Goal: Information Seeking & Learning: Learn about a topic

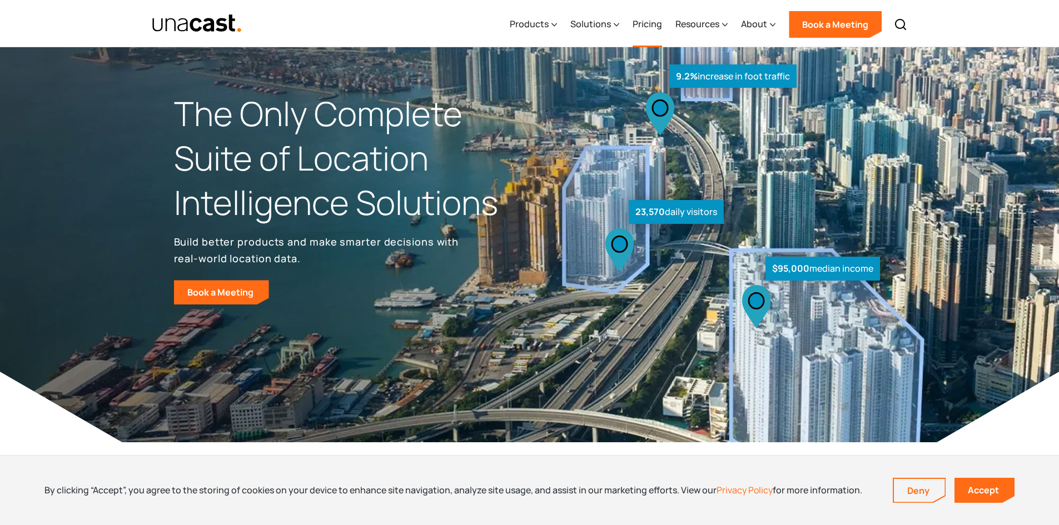
click at [646, 29] on link "Pricing" at bounding box center [647, 25] width 29 height 46
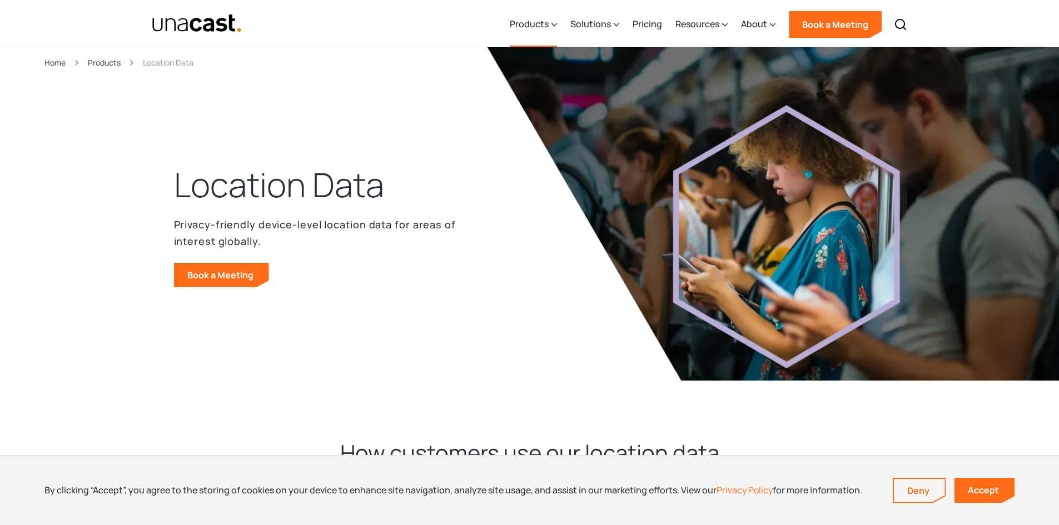
click at [543, 21] on div "Products" at bounding box center [529, 23] width 39 height 13
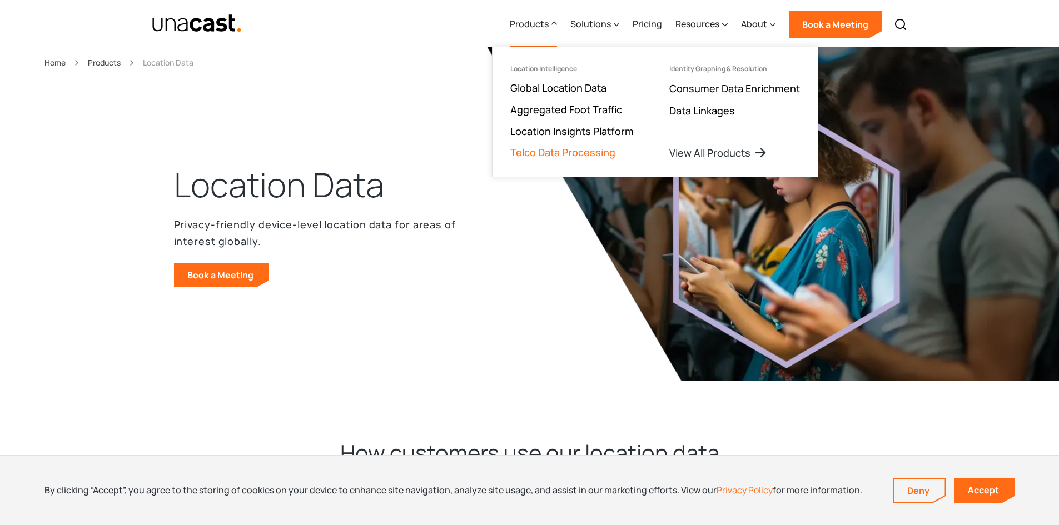
click at [565, 156] on link "Telco Data Processing" at bounding box center [562, 152] width 105 height 13
